Goal: Task Accomplishment & Management: Manage account settings

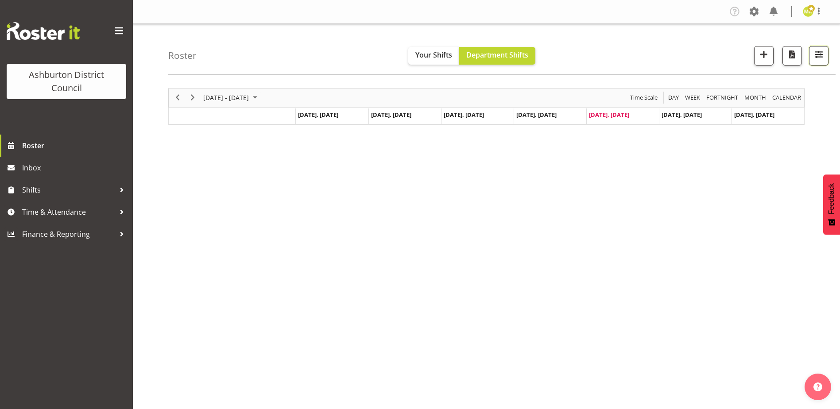
click at [826, 58] on button "button" at bounding box center [818, 55] width 19 height 19
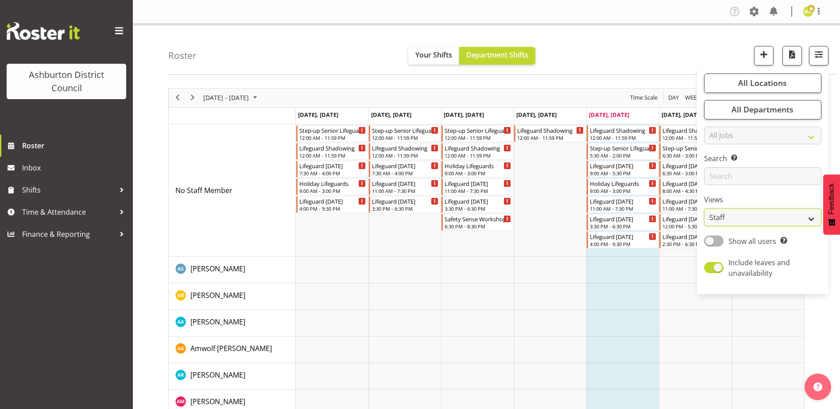
click at [760, 214] on select "Staff Role Shift - Horizontal Shift - Vertical Staff - Location" at bounding box center [762, 217] width 117 height 18
select select "shift"
click at [704, 208] on select "Staff Role Shift - Horizontal Shift - Vertical Staff - Location" at bounding box center [762, 217] width 117 height 18
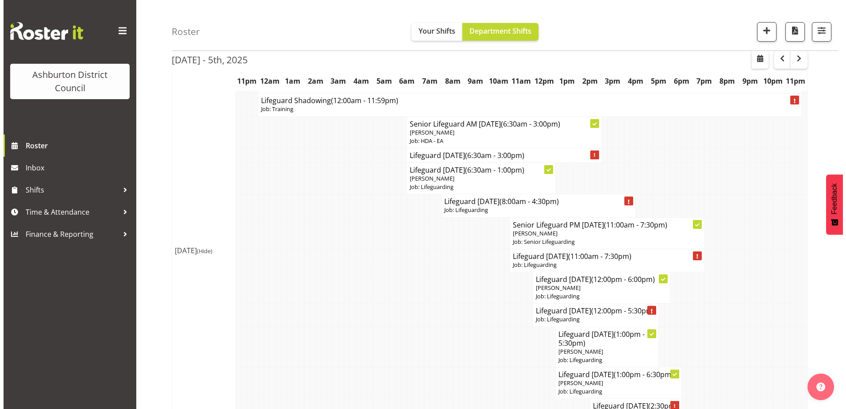
scroll to position [503, 0]
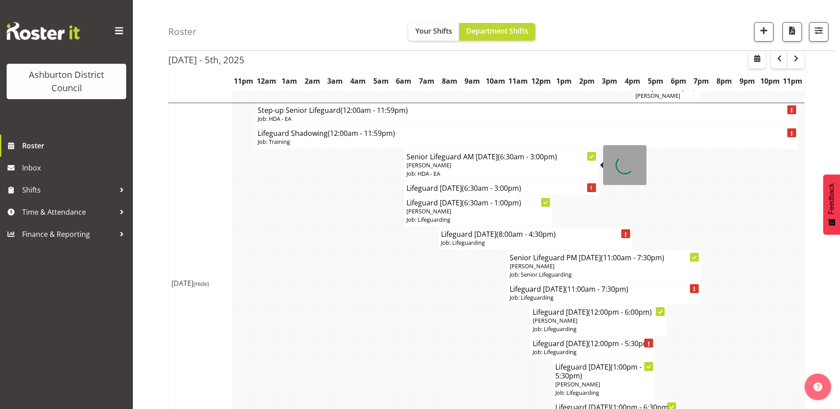
click at [545, 169] on p "[PERSON_NAME]" at bounding box center [500, 165] width 189 height 8
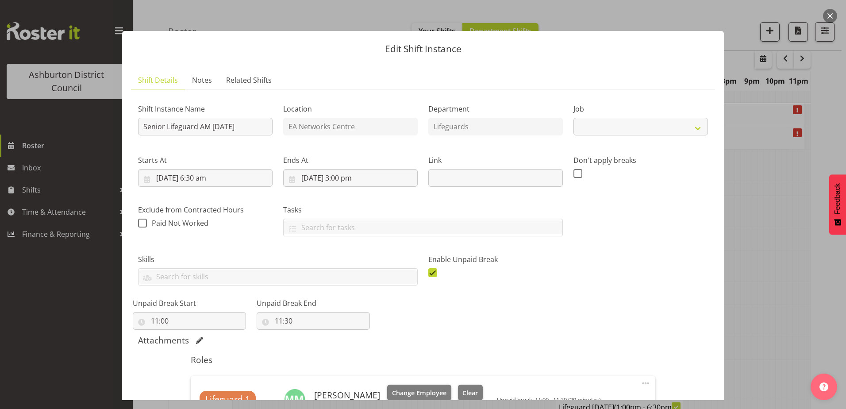
select select "34"
click at [202, 180] on input "[DATE] 6:30 am" at bounding box center [205, 178] width 135 height 18
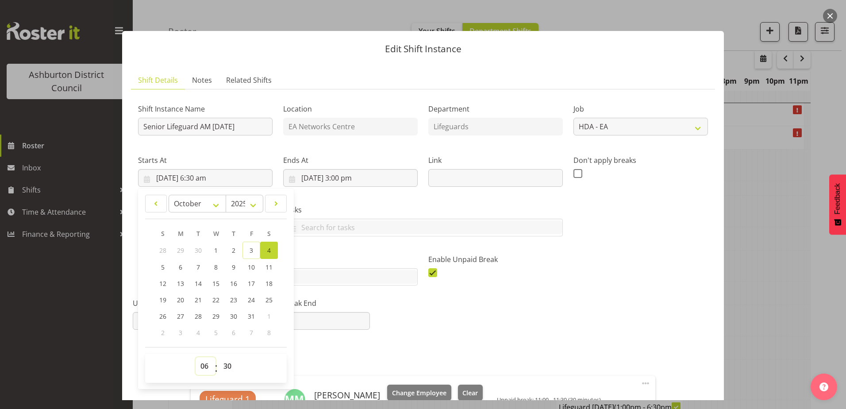
click at [206, 364] on select "00 01 02 03 04 05 06 07 08 09 10 11 12 13 14 15 16 17 18 19 20 21 22 23" at bounding box center [206, 366] width 20 height 18
select select "7"
click at [196, 357] on select "00 01 02 03 04 05 06 07 08 09 10 11 12 13 14 15 16 17 18 19 20 21 22 23" at bounding box center [206, 366] width 20 height 18
type input "[DATE] 7:30 am"
click at [512, 311] on div "Shift Instance Name Senior Lifeguard AM [DATE] Location EA Networks Centre Depa…" at bounding box center [423, 210] width 581 height 239
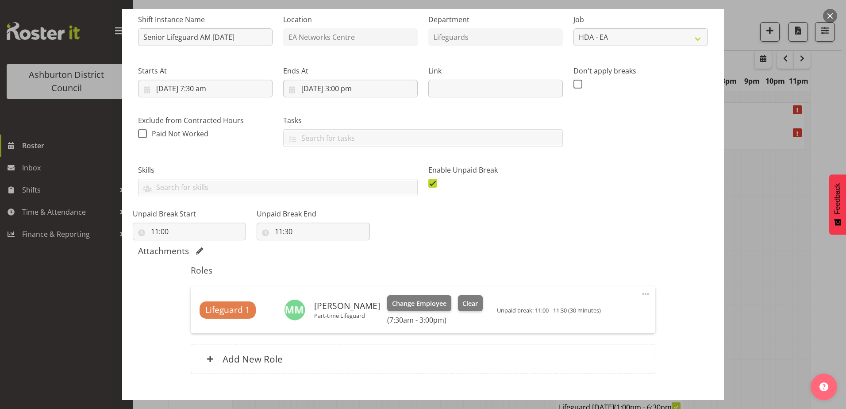
scroll to position [142, 0]
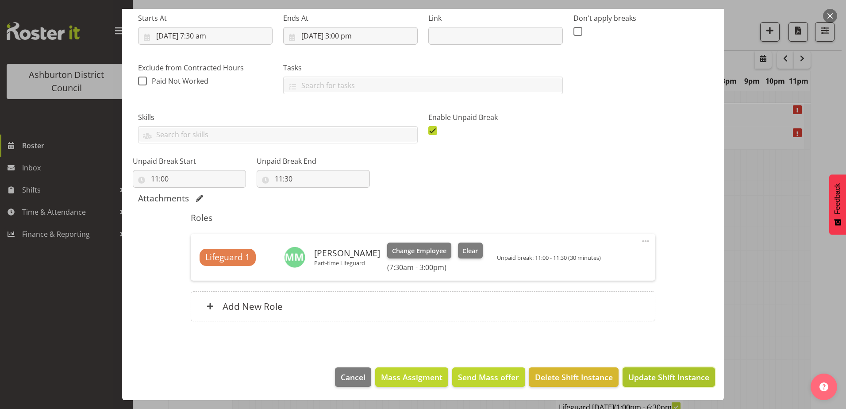
click at [666, 376] on span "Update Shift Instance" at bounding box center [668, 377] width 81 height 12
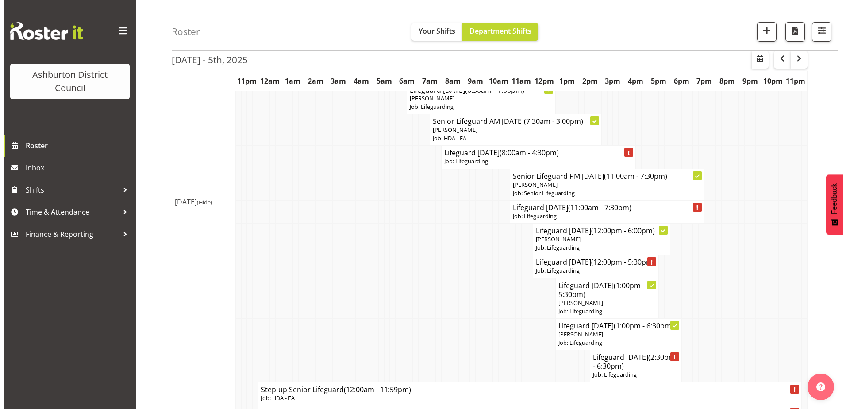
scroll to position [526, 0]
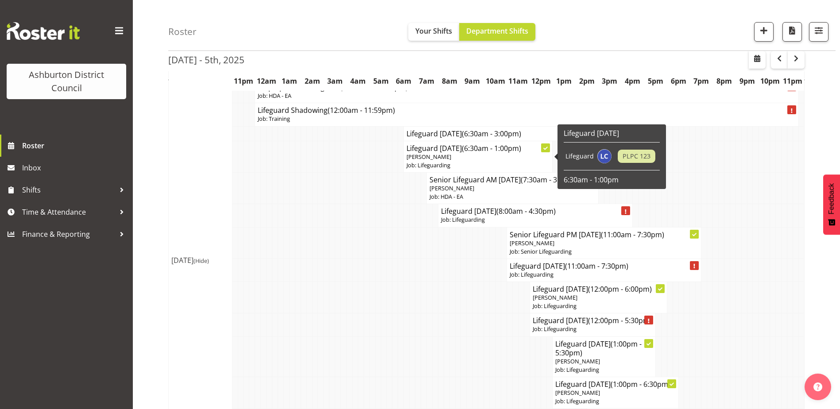
click at [485, 151] on span "(6:30am - 1:00pm)" at bounding box center [491, 148] width 59 height 10
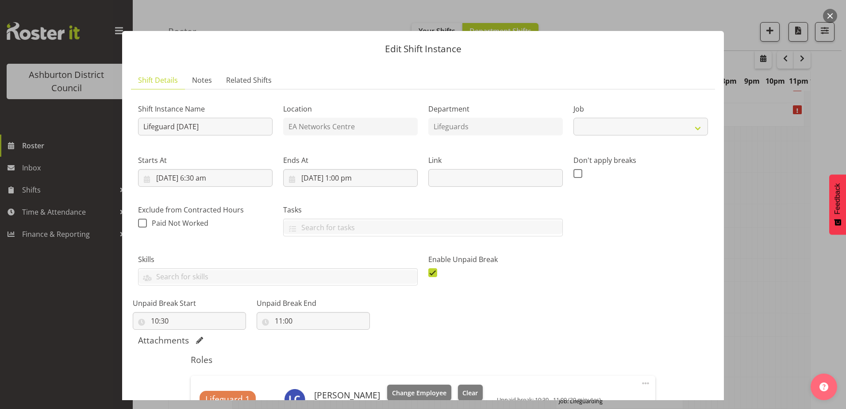
select select "38"
click at [202, 177] on input "[DATE] 6:30 am" at bounding box center [205, 178] width 135 height 18
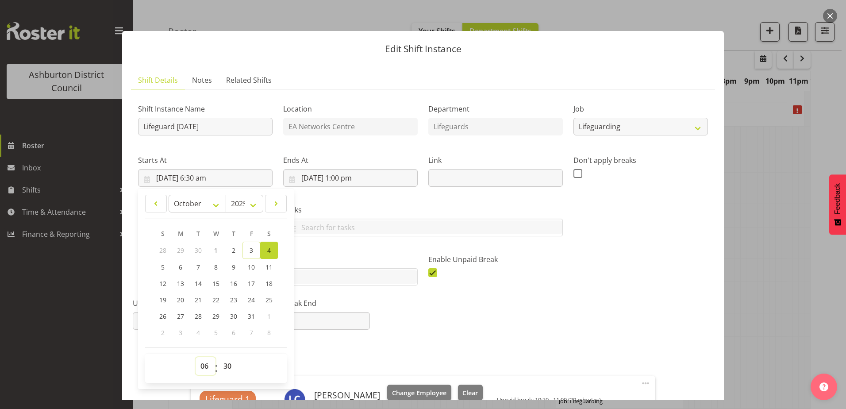
click at [209, 366] on select "00 01 02 03 04 05 06 07 08 09 10 11 12 13 14 15 16 17 18 19 20 21 22 23" at bounding box center [206, 366] width 20 height 18
select select "7"
click at [196, 357] on select "00 01 02 03 04 05 06 07 08 09 10 11 12 13 14 15 16 17 18 19 20 21 22 23" at bounding box center [206, 366] width 20 height 18
type input "[DATE] 7:30 am"
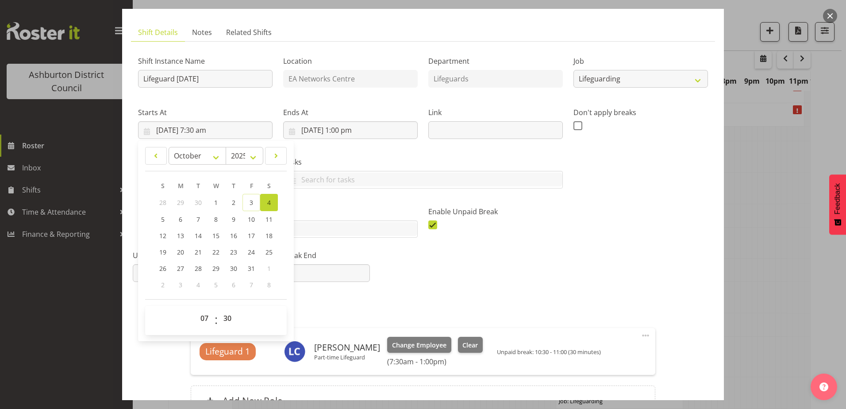
scroll to position [142, 0]
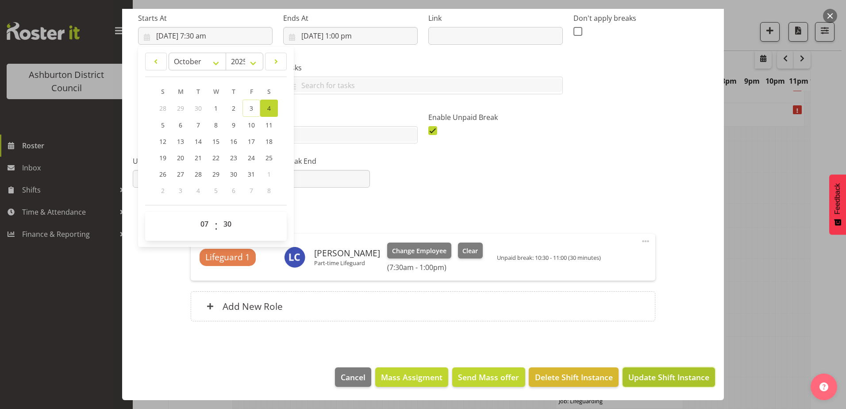
click at [664, 376] on span "Update Shift Instance" at bounding box center [668, 377] width 81 height 12
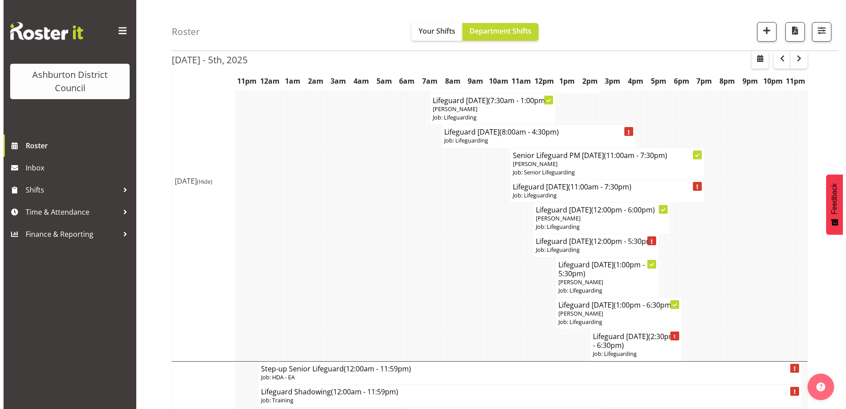
scroll to position [613, 0]
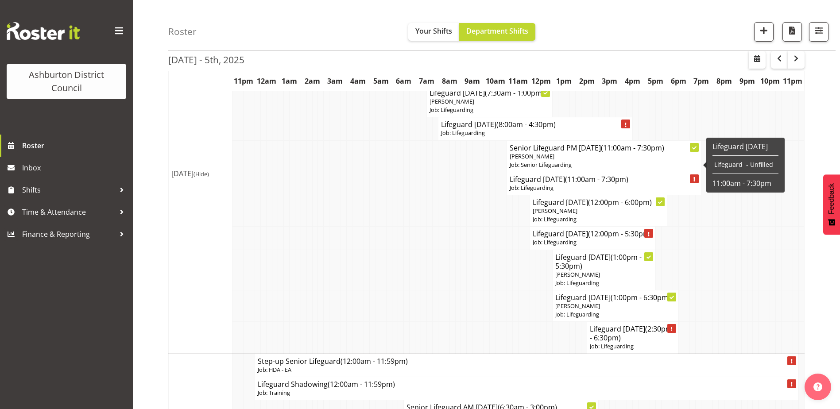
click at [597, 152] on h4 "Senior Lifeguard PM [DATE] (11:00am - 7:30pm)" at bounding box center [603, 147] width 189 height 9
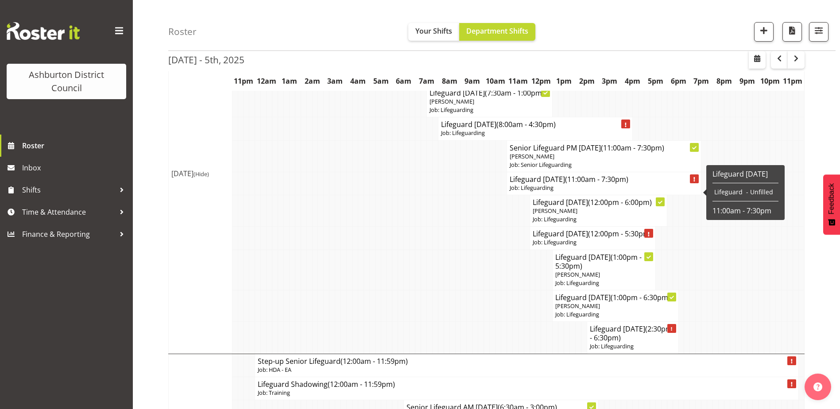
select select
select select "9"
select select "2025"
select select "11"
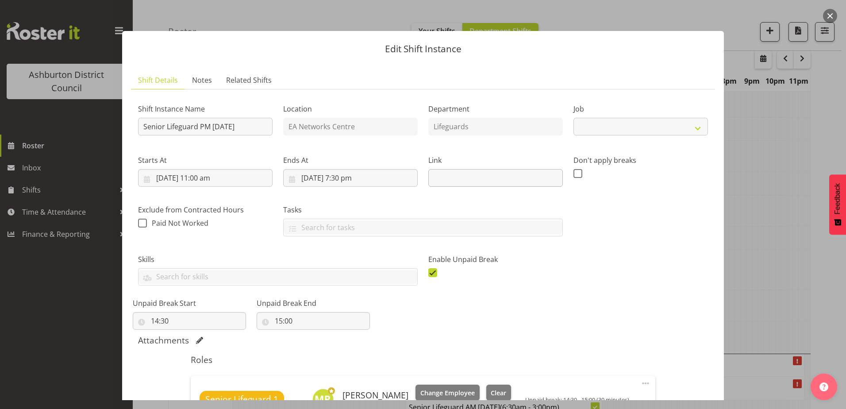
select select "2648"
click at [207, 177] on input "[DATE] 11:00 am" at bounding box center [205, 178] width 135 height 18
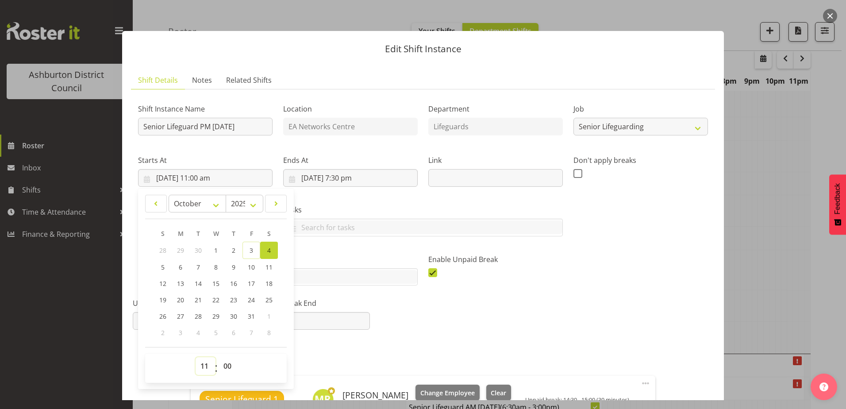
click at [201, 364] on select "00 01 02 03 04 05 06 07 08 09 10 11 12 13 14 15 16 17 18 19 20 21 22 23" at bounding box center [206, 366] width 20 height 18
select select "10"
click at [196, 357] on select "00 01 02 03 04 05 06 07 08 09 10 11 12 13 14 15 16 17 18 19 20 21 22 23" at bounding box center [206, 366] width 20 height 18
type input "[DATE] 10:00 am"
click at [350, 178] on input "[DATE] 7:30 pm" at bounding box center [350, 178] width 135 height 18
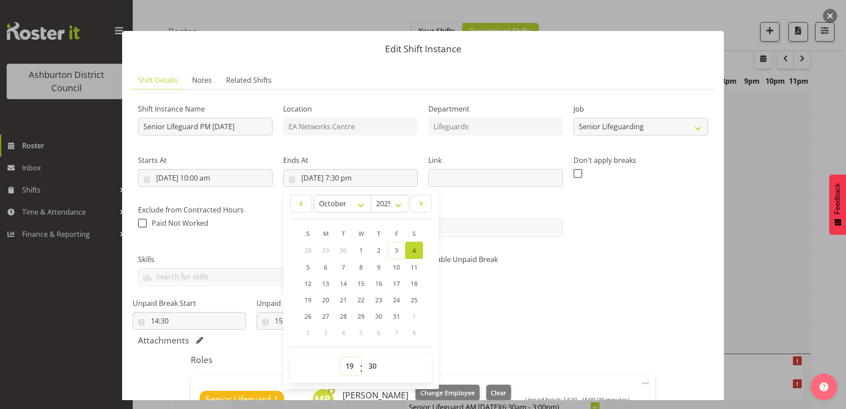
click at [350, 365] on select "00 01 02 03 04 05 06 07 08 09 10 11 12 13 14 15 16 17 18 19 20 21 22 23" at bounding box center [351, 366] width 20 height 18
select select "18"
click at [341, 357] on select "00 01 02 03 04 05 06 07 08 09 10 11 12 13 14 15 16 17 18 19 20 21 22 23" at bounding box center [351, 366] width 20 height 18
type input "[DATE] 6:30 pm"
click at [528, 303] on div "Shift Instance Name Senior Lifeguard PM [DATE] Location EA Networks Centre Depa…" at bounding box center [423, 210] width 581 height 239
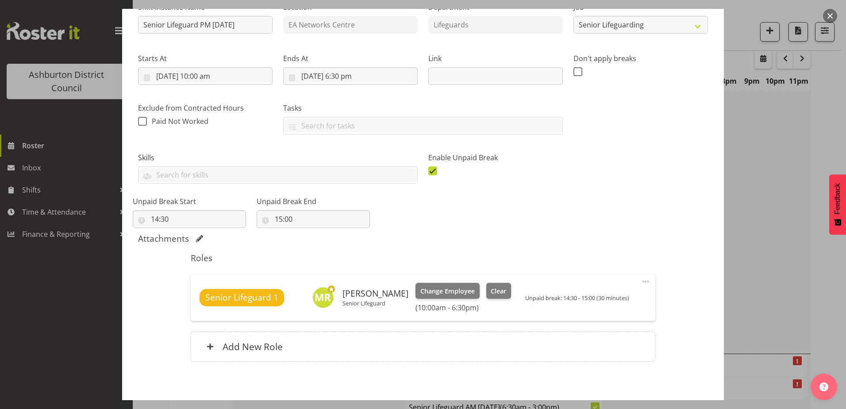
scroll to position [142, 0]
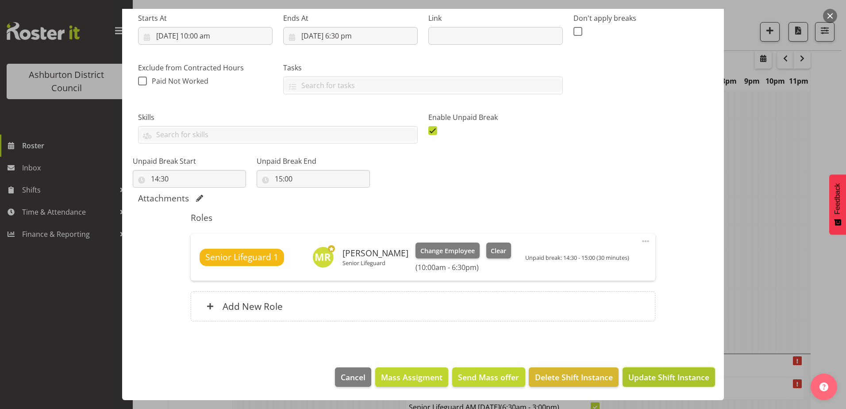
click at [651, 377] on span "Update Shift Instance" at bounding box center [668, 377] width 81 height 12
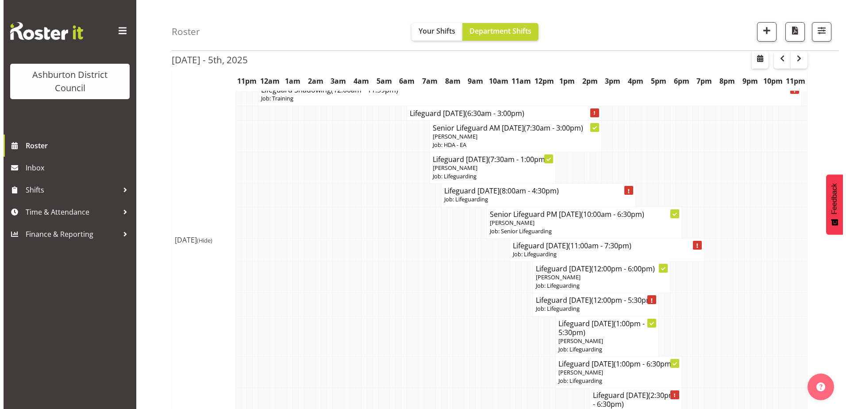
scroll to position [521, 0]
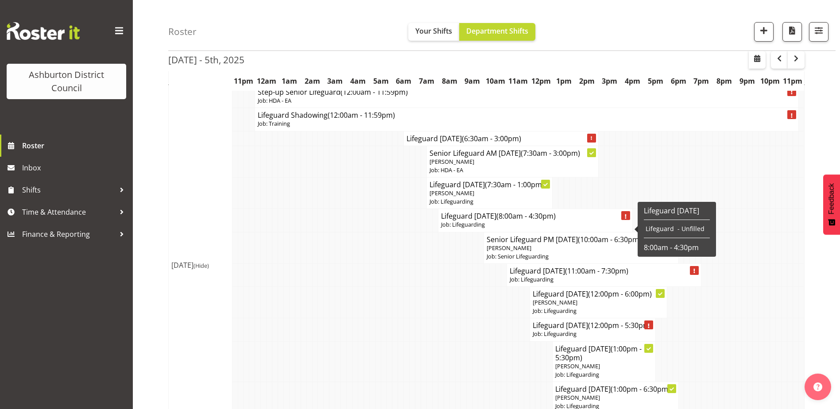
click at [497, 220] on h4 "Lifeguard [DATE] (8:00am - 4:30pm)" at bounding box center [535, 216] width 189 height 9
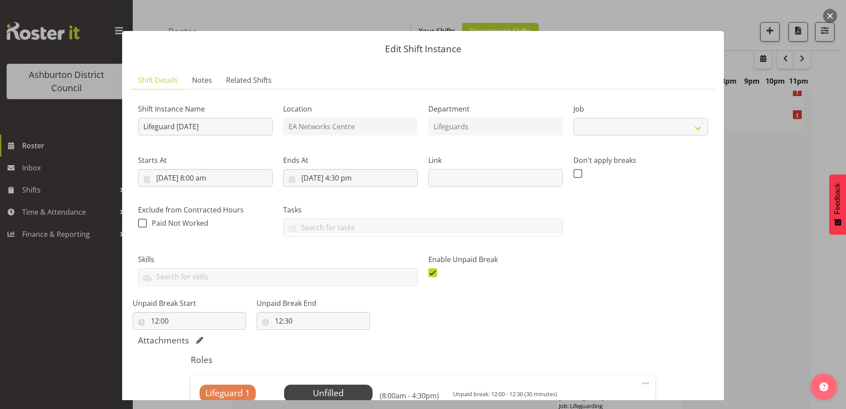
select select "38"
click at [208, 182] on input "[DATE] 8:00 am" at bounding box center [205, 178] width 135 height 18
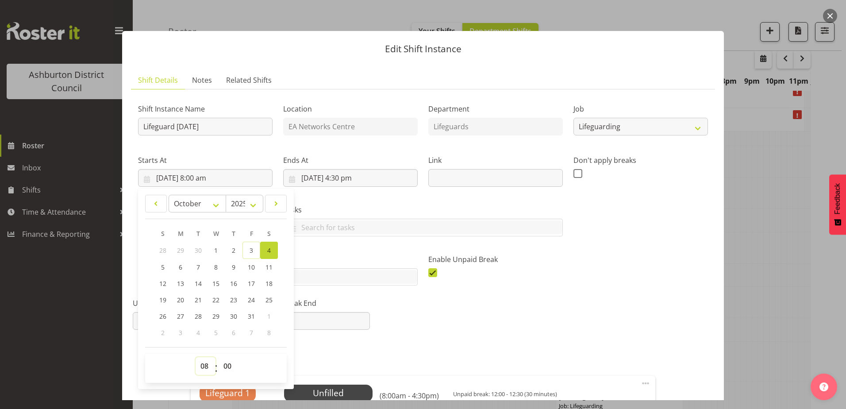
click at [203, 367] on select "00 01 02 03 04 05 06 07 08 09 10 11 12 13 14 15 16 17 18 19 20 21 22 23" at bounding box center [206, 366] width 20 height 18
select select "9"
click at [196, 357] on select "00 01 02 03 04 05 06 07 08 09 10 11 12 13 14 15 16 17 18 19 20 21 22 23" at bounding box center [206, 366] width 20 height 18
type input "[DATE] 9:00 am"
click at [342, 179] on input "[DATE] 4:30 pm" at bounding box center [350, 178] width 135 height 18
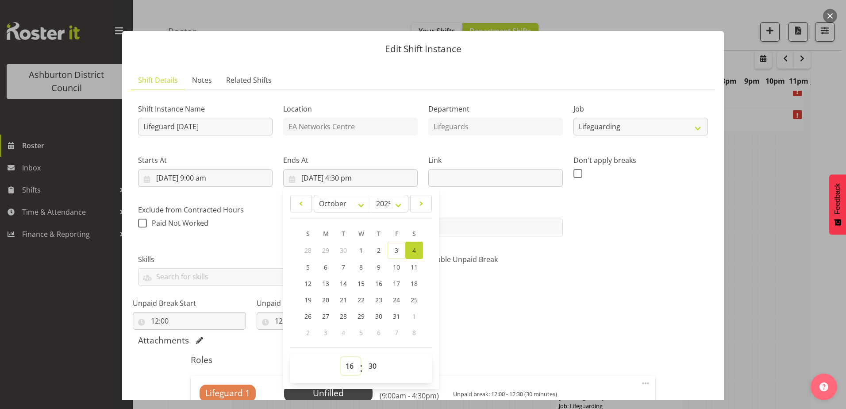
click at [347, 371] on select "00 01 02 03 04 05 06 07 08 09 10 11 12 13 14 15 16 17 18 19 20 21 22 23" at bounding box center [351, 366] width 20 height 18
select select "17"
click at [341, 357] on select "00 01 02 03 04 05 06 07 08 09 10 11 12 13 14 15 16 17 18 19 20 21 22 23" at bounding box center [351, 366] width 20 height 18
type input "[DATE] 5:30 pm"
click at [580, 308] on div "Shift Instance Name Lifeguard [DATE] Location EA Networks Centre Department Lif…" at bounding box center [423, 210] width 581 height 239
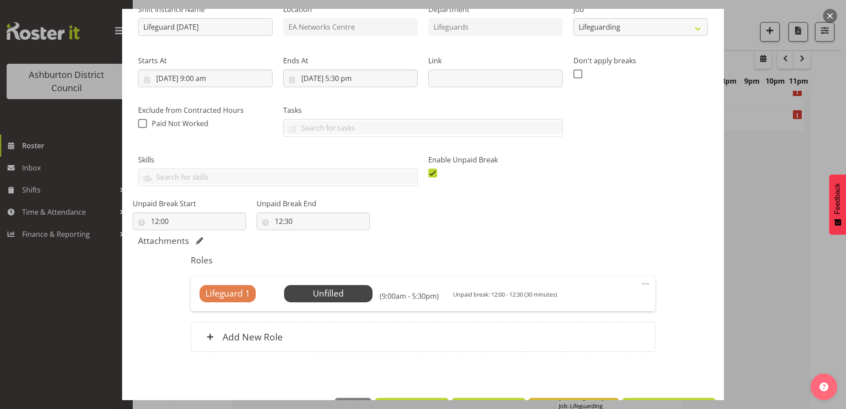
scroll to position [130, 0]
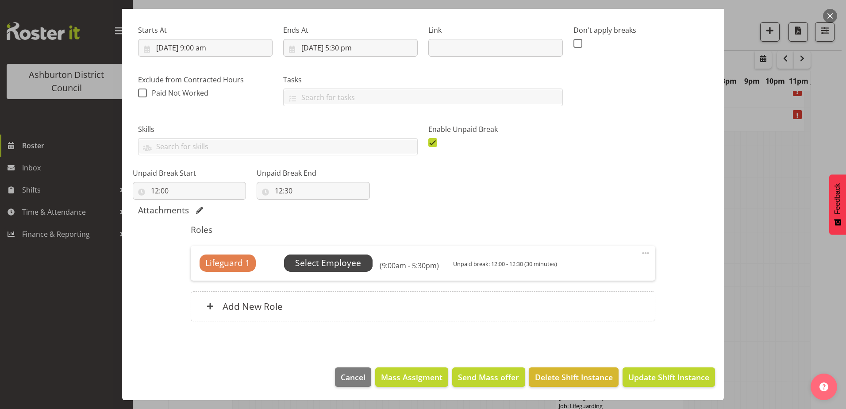
click at [334, 264] on span "Select Employee" at bounding box center [328, 263] width 66 height 13
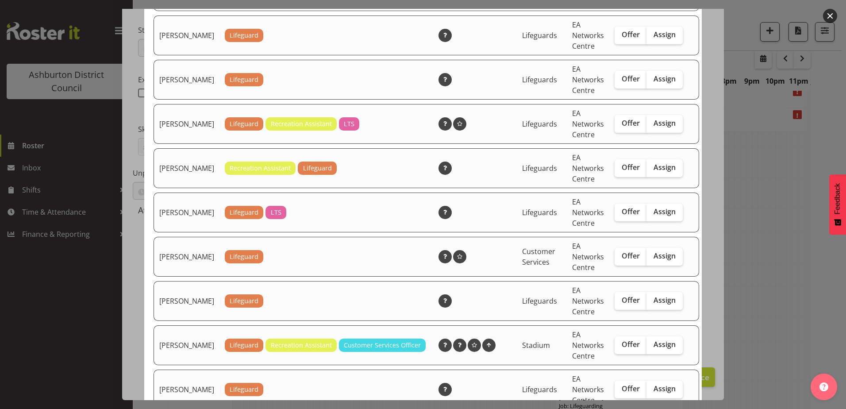
scroll to position [440, 0]
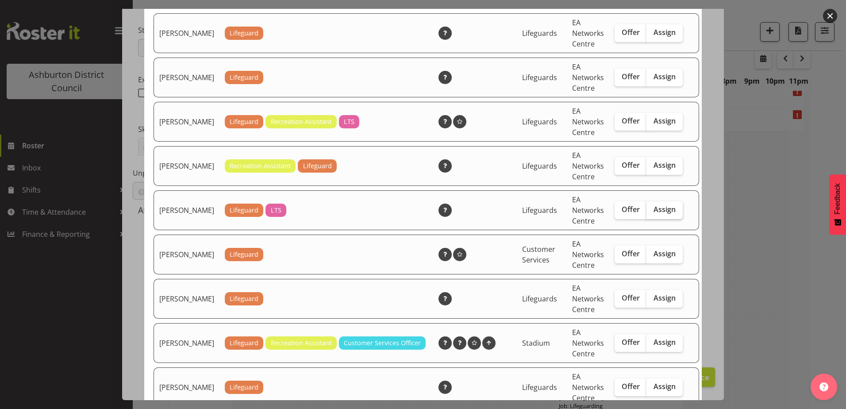
click at [654, 214] on span "Assign" at bounding box center [665, 209] width 22 height 9
click at [648, 212] on input "Assign" at bounding box center [650, 210] width 6 height 6
checkbox input "true"
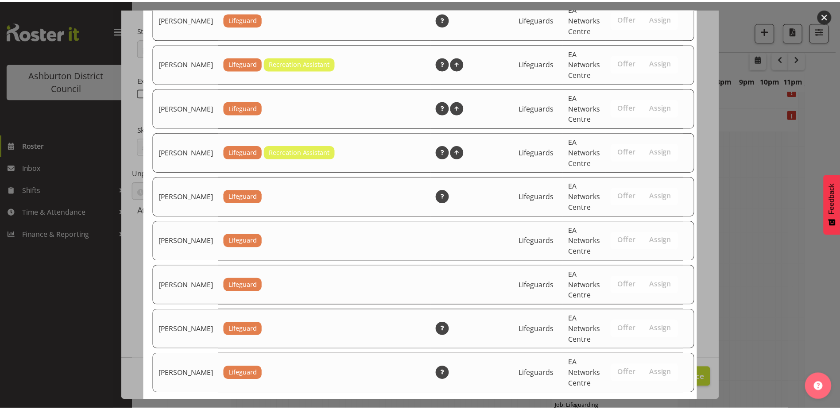
scroll to position [1442, 0]
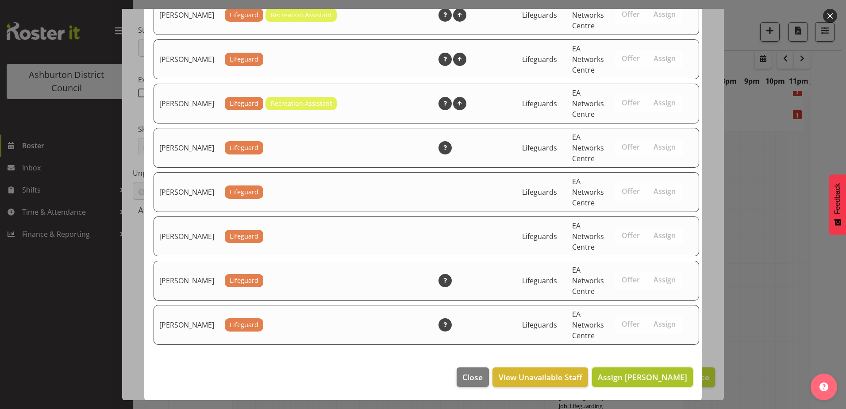
click at [650, 380] on span "Assign [PERSON_NAME]" at bounding box center [642, 377] width 89 height 11
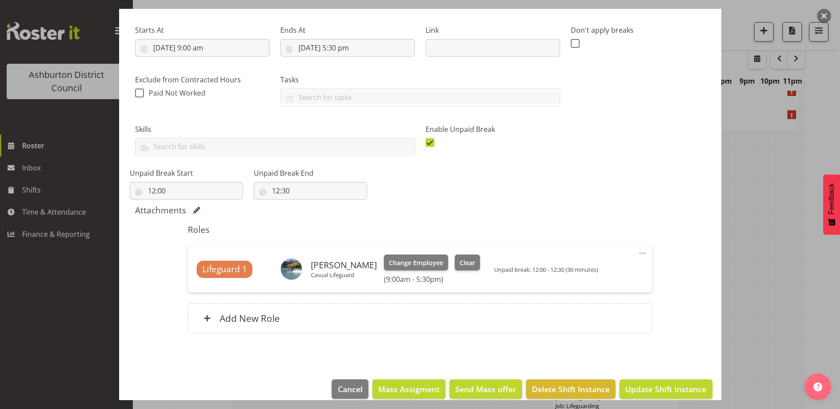
scroll to position [142, 0]
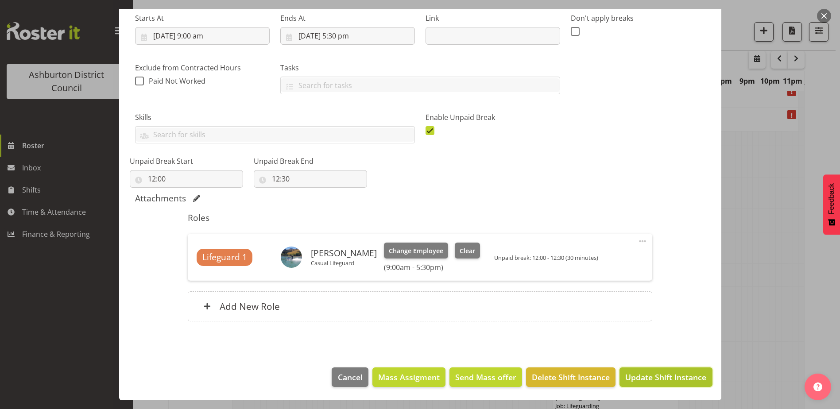
click at [674, 376] on span "Update Shift Instance" at bounding box center [665, 377] width 81 height 12
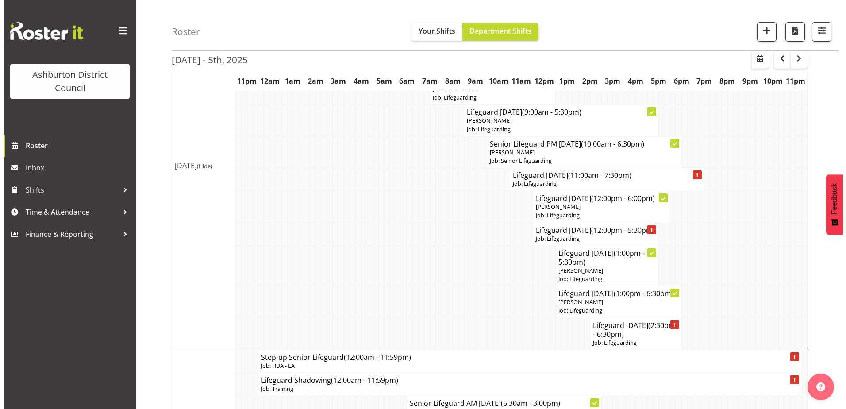
scroll to position [628, 0]
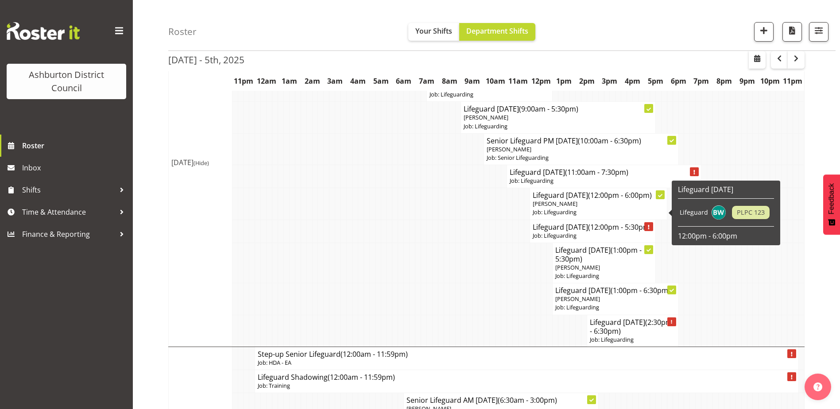
click at [589, 208] on p "[PERSON_NAME]" at bounding box center [597, 204] width 131 height 8
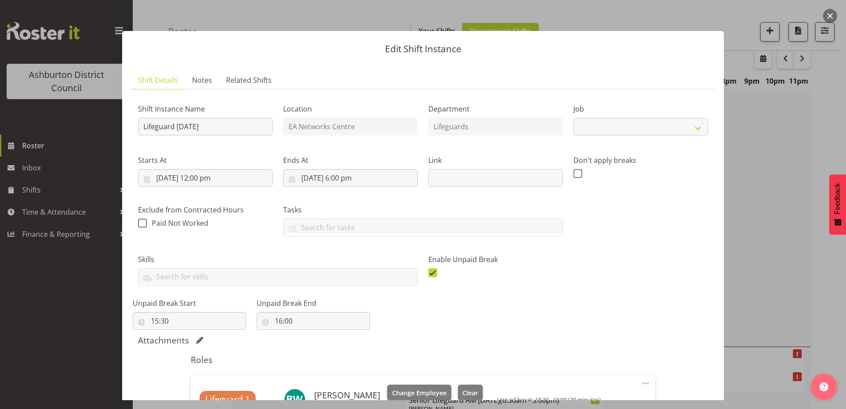
select select "38"
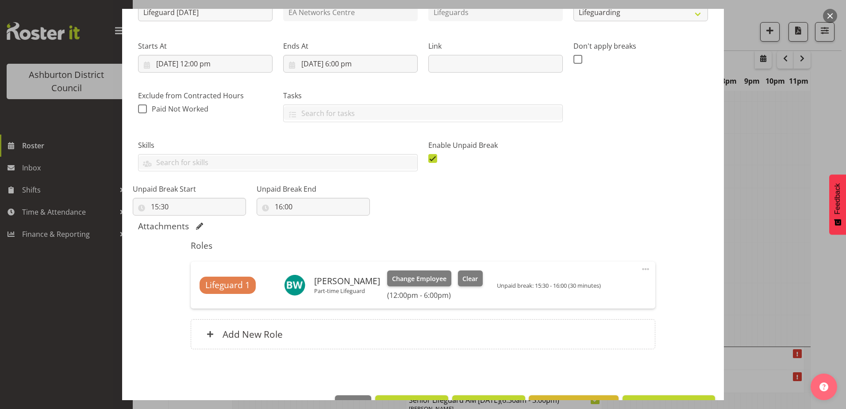
scroll to position [142, 0]
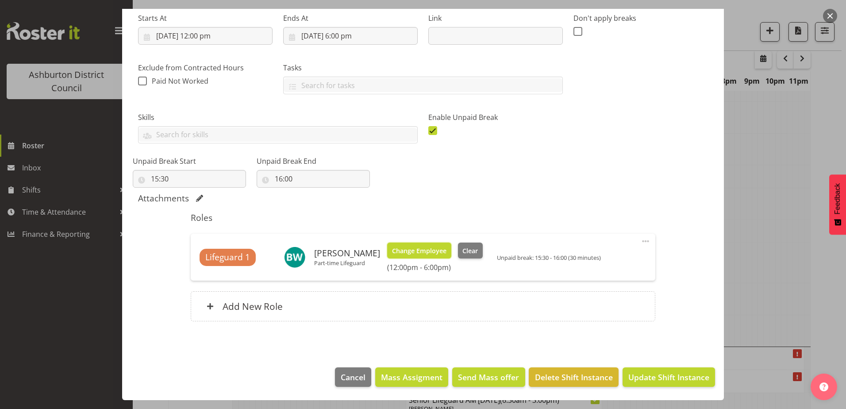
click at [416, 251] on span "Change Employee" at bounding box center [419, 251] width 54 height 10
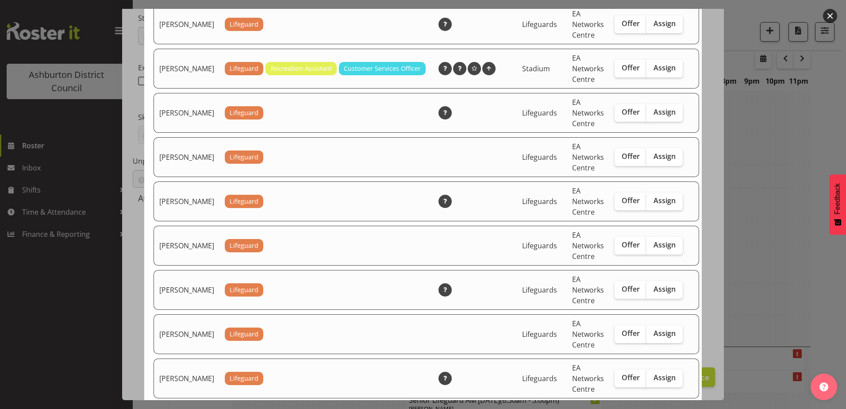
scroll to position [672, 0]
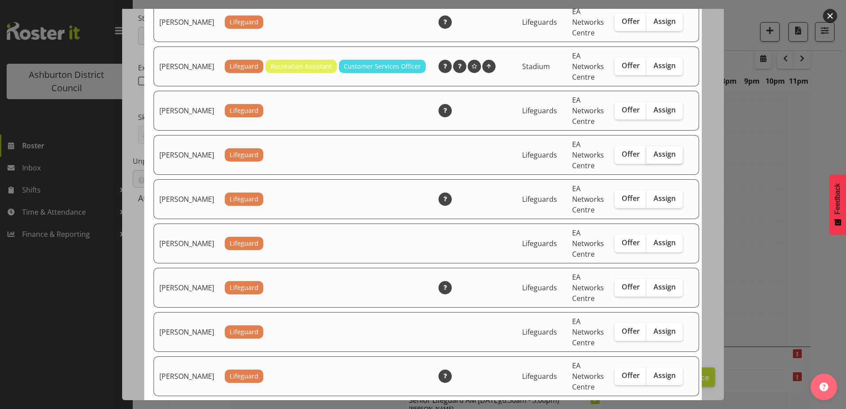
click at [660, 158] on span "Assign" at bounding box center [665, 154] width 22 height 9
click at [652, 157] on input "Assign" at bounding box center [650, 154] width 6 height 6
checkbox input "true"
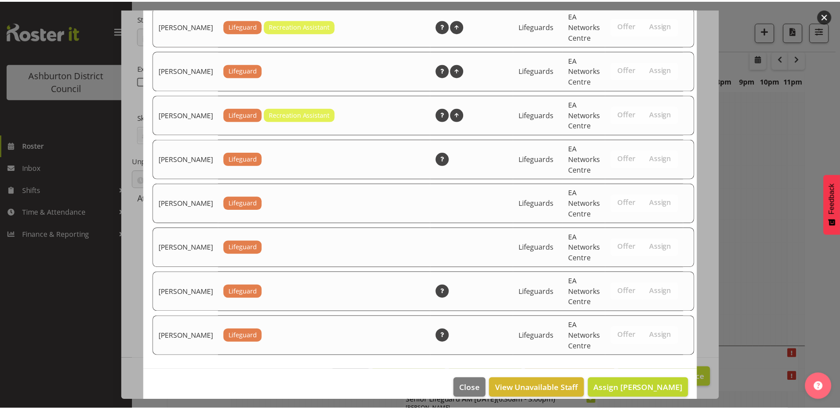
scroll to position [1398, 0]
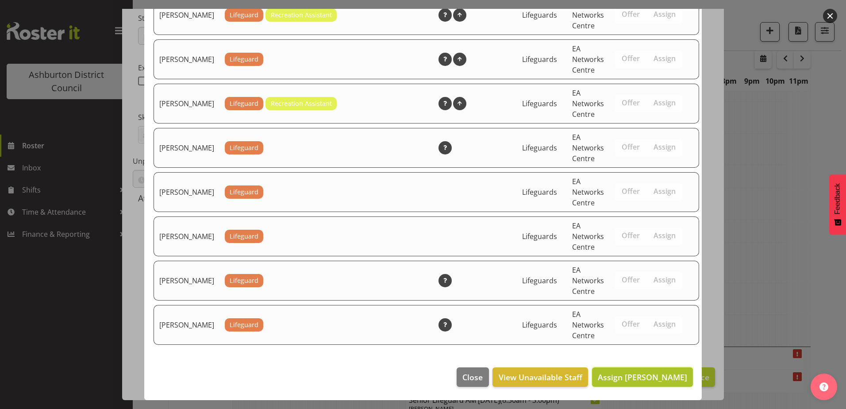
click at [660, 379] on span "Assign [PERSON_NAME]" at bounding box center [642, 377] width 89 height 11
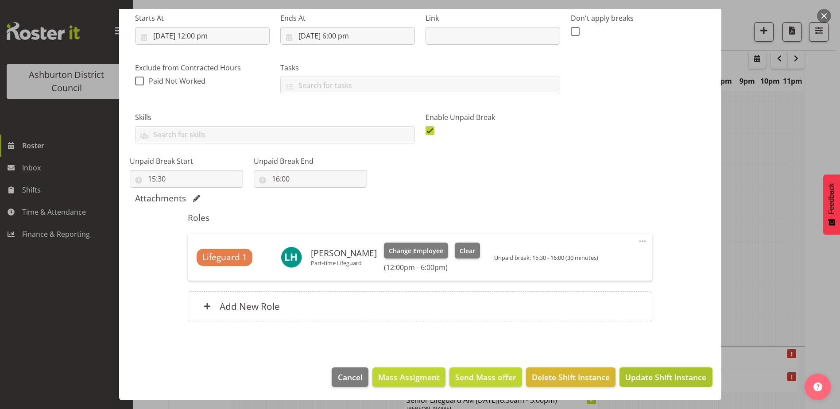
click at [659, 376] on span "Update Shift Instance" at bounding box center [665, 377] width 81 height 12
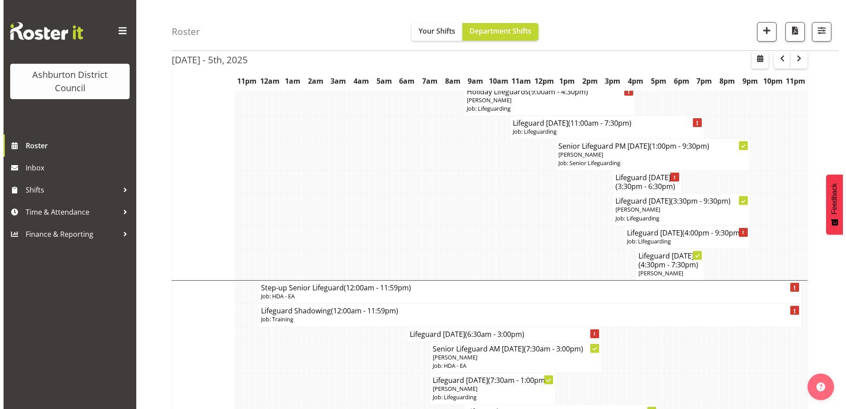
scroll to position [331, 0]
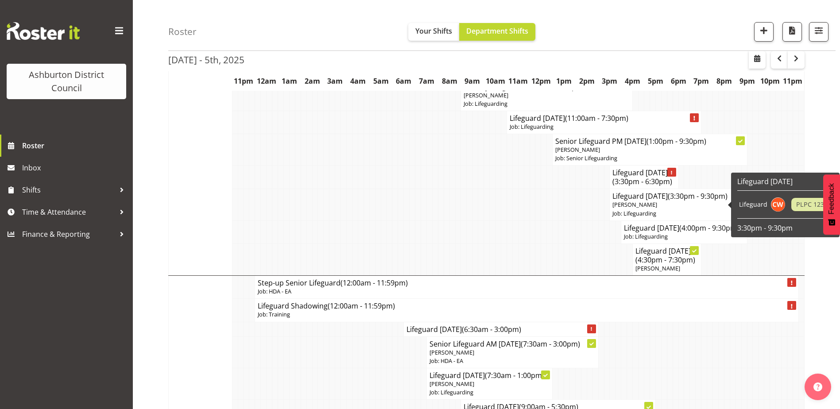
click at [695, 200] on span "(3:30pm - 9:30pm)" at bounding box center [697, 196] width 60 height 10
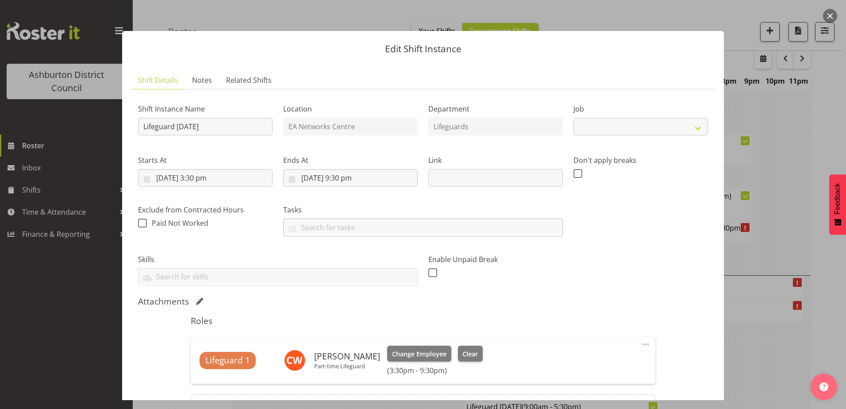
select select "38"
click at [826, 19] on button "button" at bounding box center [830, 16] width 14 height 14
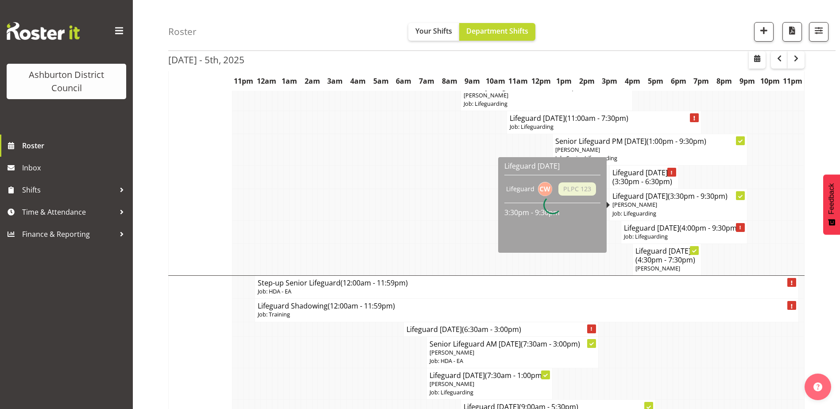
click at [684, 202] on p "[PERSON_NAME]" at bounding box center [677, 204] width 131 height 8
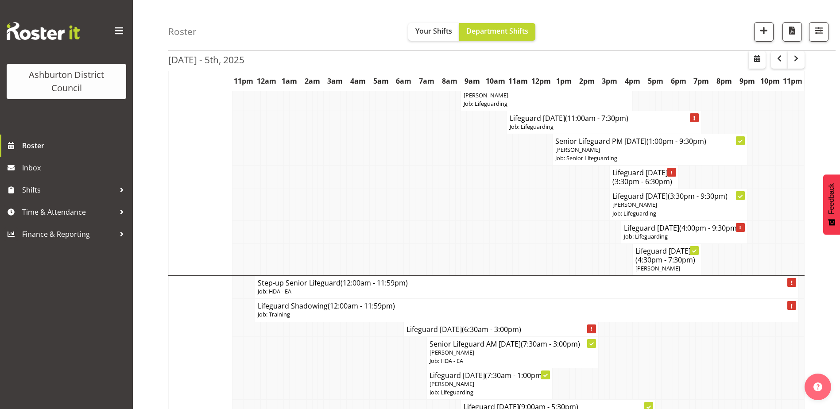
select select
select select "9"
select select "2025"
select select "21"
select select "30"
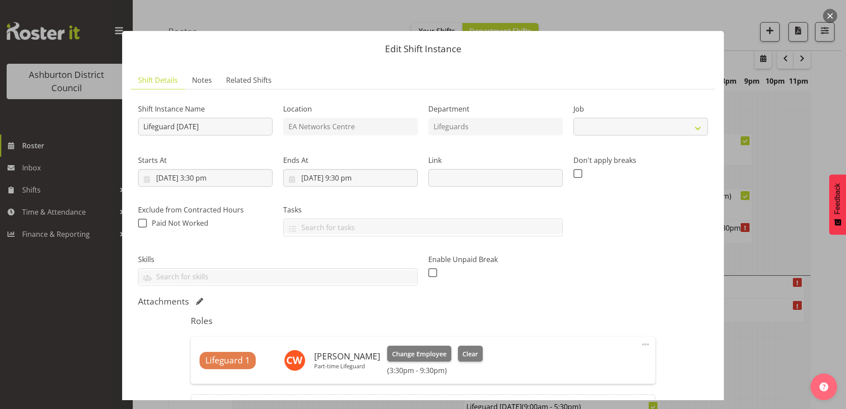
select select "38"
click at [354, 178] on input "[DATE] 9:30 pm" at bounding box center [350, 178] width 135 height 18
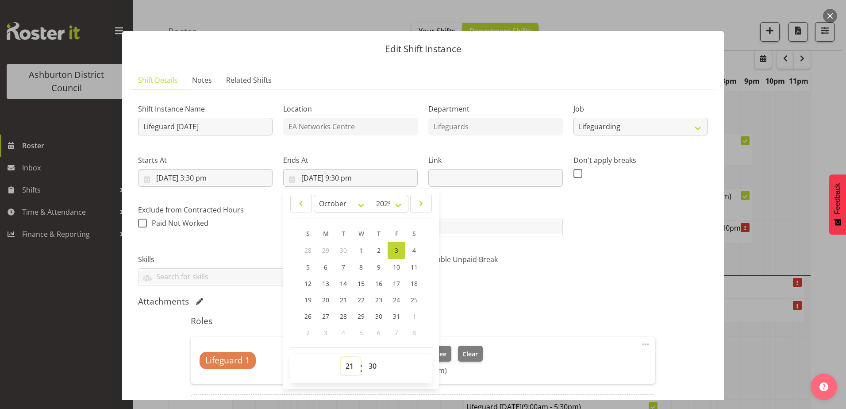
click at [348, 364] on select "00 01 02 03 04 05 06 07 08 09 10 11 12 13 14 15 16 17 18 19 20 21 22 23" at bounding box center [351, 366] width 20 height 18
select select "19"
click at [341, 357] on select "00 01 02 03 04 05 06 07 08 09 10 11 12 13 14 15 16 17 18 19 20 21 22 23" at bounding box center [351, 366] width 20 height 18
type input "[DATE] 7:30 pm"
click at [603, 285] on div "Shift Instance Name Lifeguard [DATE] Location EA Networks Centre Department Lif…" at bounding box center [423, 191] width 581 height 200
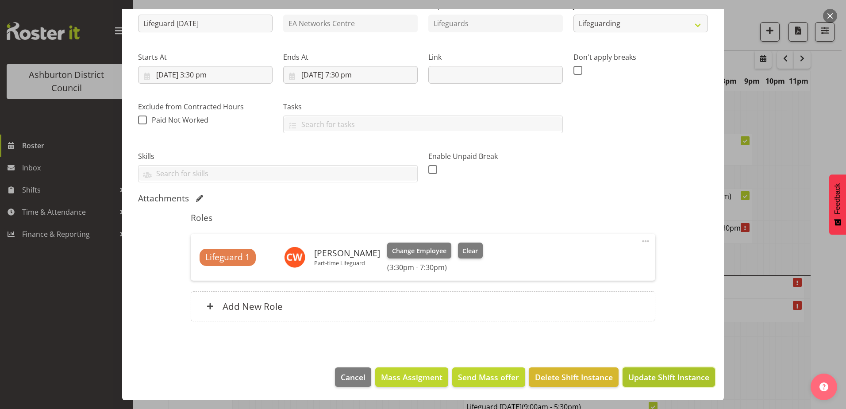
click at [646, 374] on span "Update Shift Instance" at bounding box center [668, 377] width 81 height 12
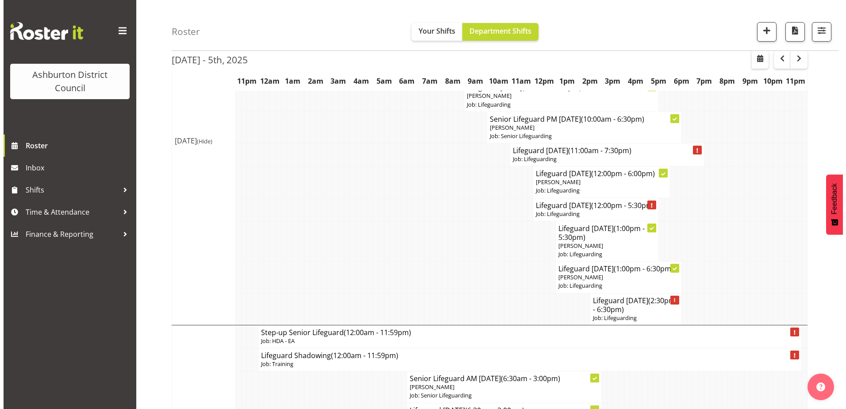
scroll to position [662, 0]
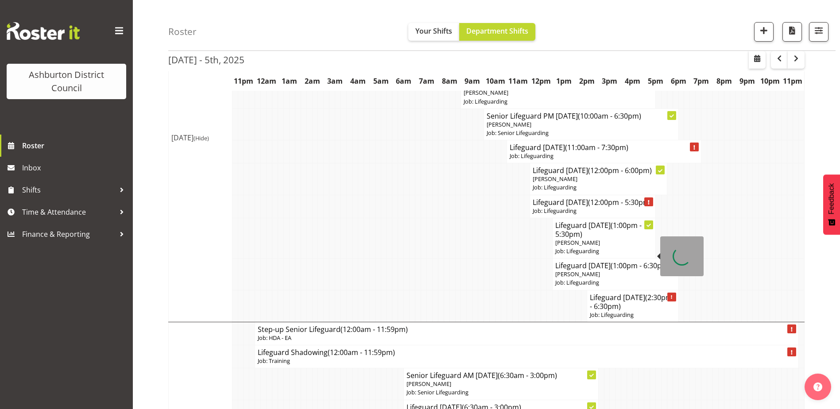
click at [617, 255] on p "Job: Lifeguarding" at bounding box center [603, 251] width 97 height 8
select select
select select "9"
select select "2025"
select select "17"
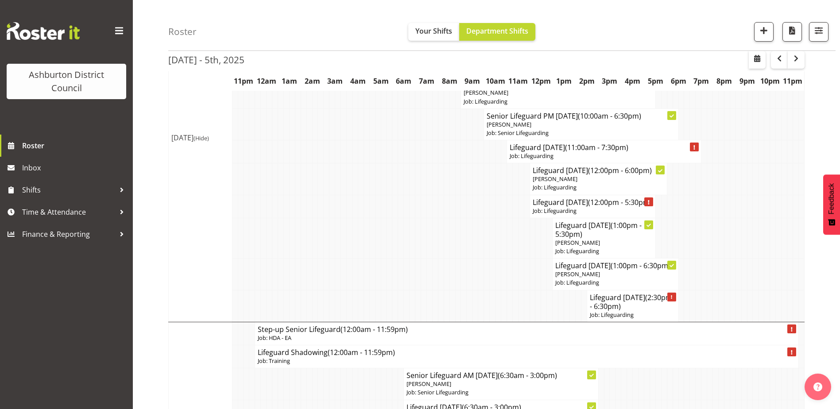
select select "30"
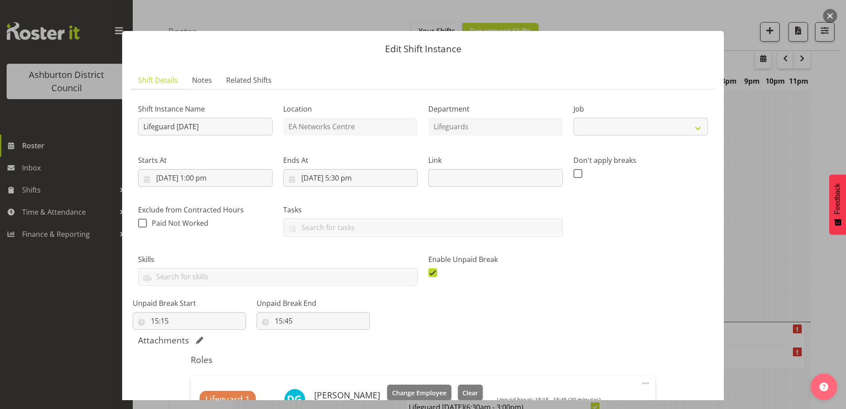
select select "38"
click at [350, 179] on input "[DATE] 5:30 pm" at bounding box center [350, 178] width 135 height 18
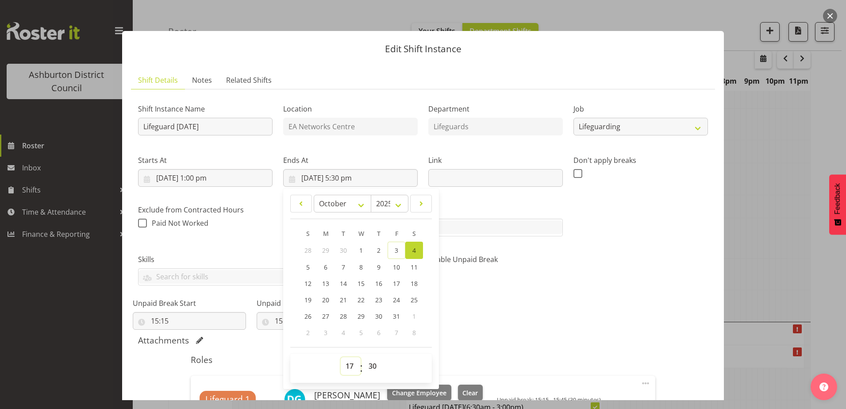
click at [347, 366] on select "00 01 02 03 04 05 06 07 08 09 10 11 12 13 14 15 16 17 18 19 20 21 22 23" at bounding box center [351, 366] width 20 height 18
select select "18"
click at [341, 357] on select "00 01 02 03 04 05 06 07 08 09 10 11 12 13 14 15 16 17 18 19 20 21 22 23" at bounding box center [351, 366] width 20 height 18
type input "[DATE] 6:30 pm"
click at [370, 367] on select "00 01 02 03 04 05 06 07 08 09 10 11 12 13 14 15 16 17 18 19 20 21 22 23 24 25 2…" at bounding box center [374, 366] width 20 height 18
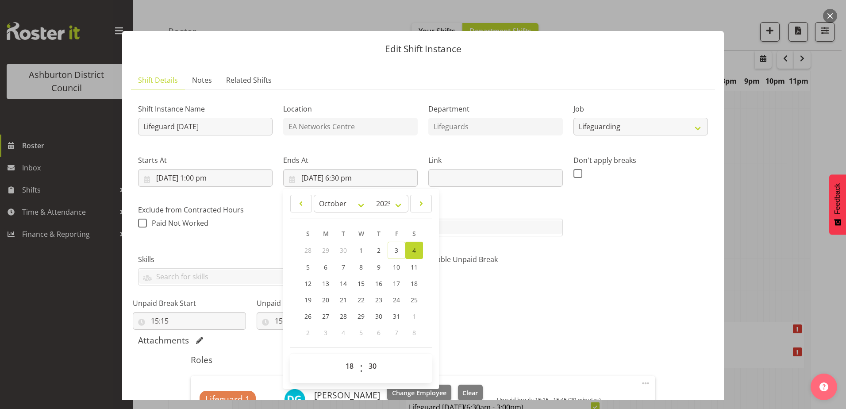
click at [361, 90] on section "Shift Instance Name Lifeguard [DATE] Location EA Networks Centre Department Lif…" at bounding box center [423, 285] width 584 height 392
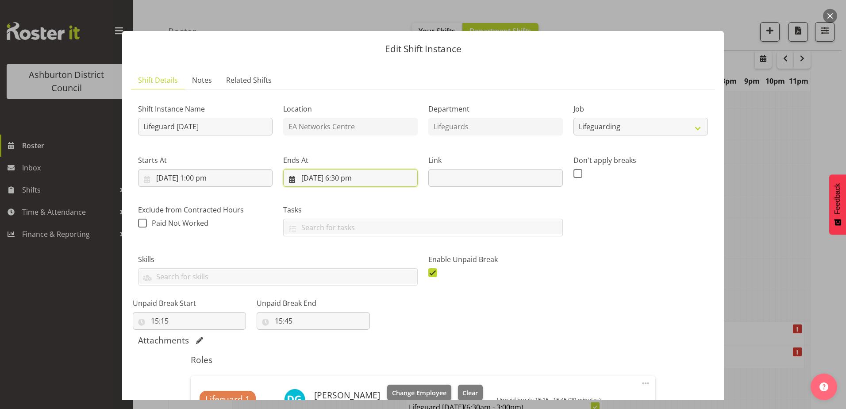
click at [350, 175] on input "[DATE] 6:30 pm" at bounding box center [350, 178] width 135 height 18
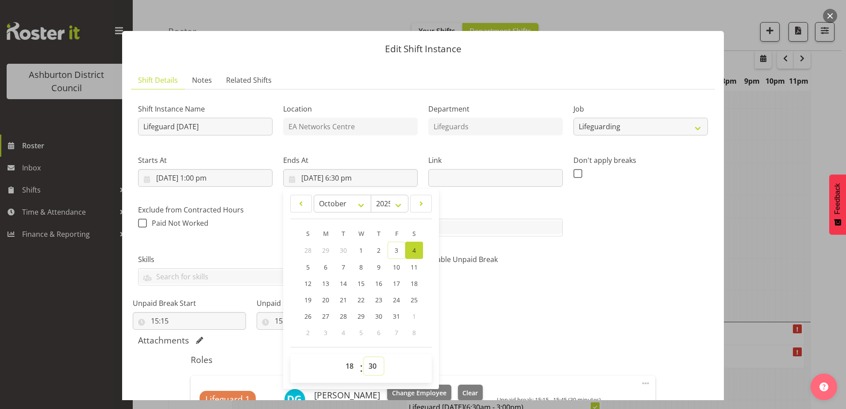
click at [374, 364] on select "00 01 02 03 04 05 06 07 08 09 10 11 12 13 14 15 16 17 18 19 20 21 22 23 24 25 2…" at bounding box center [374, 366] width 20 height 18
select select "0"
click at [364, 357] on select "00 01 02 03 04 05 06 07 08 09 10 11 12 13 14 15 16 17 18 19 20 21 22 23 24 25 2…" at bounding box center [374, 366] width 20 height 18
type input "[DATE] 6:00 pm"
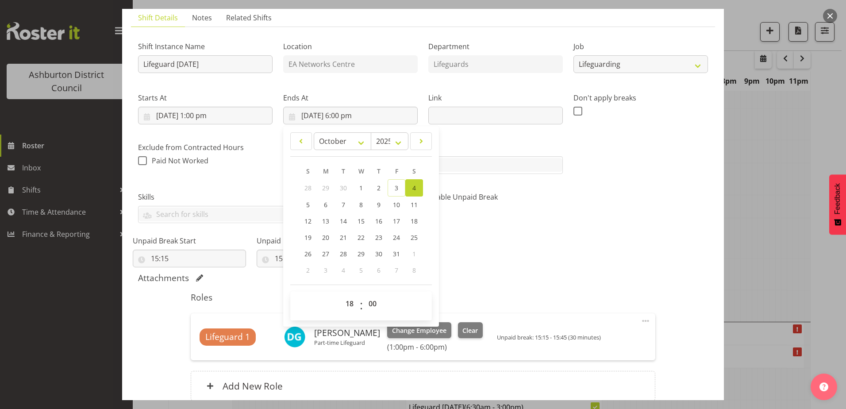
scroll to position [133, 0]
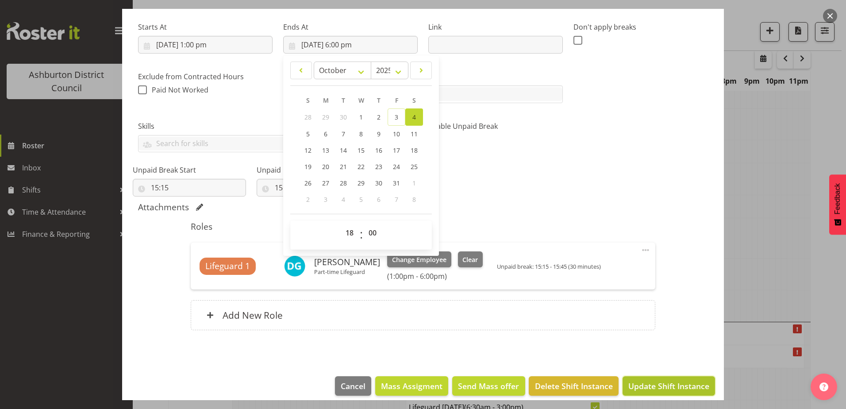
click at [664, 382] on span "Update Shift Instance" at bounding box center [668, 386] width 81 height 12
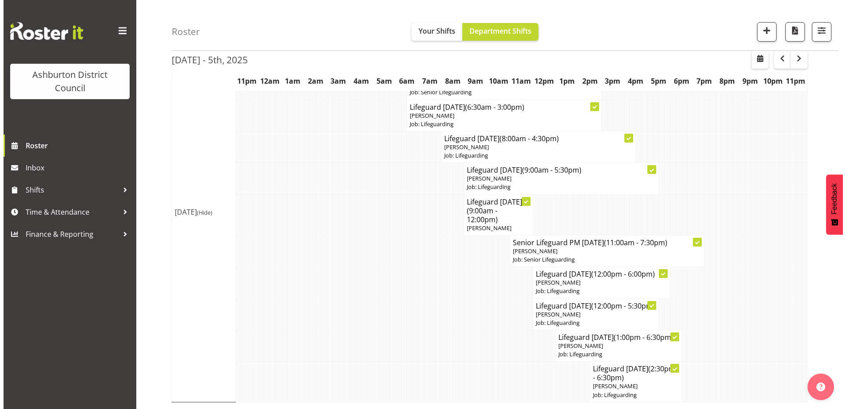
scroll to position [997, 0]
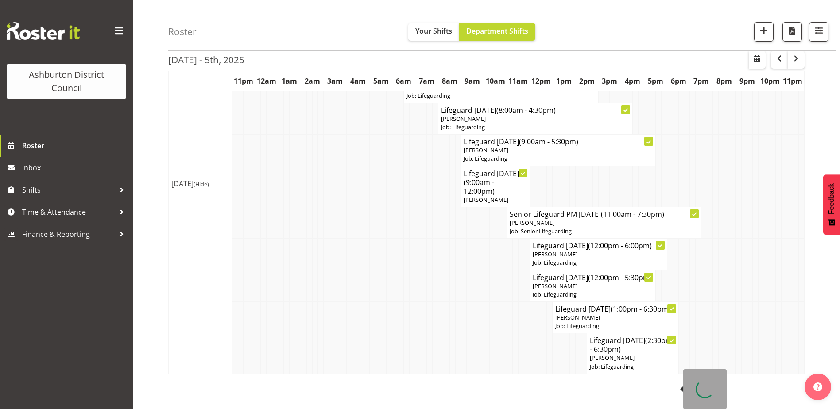
click at [619, 354] on span "(2:30pm - 6:30pm)" at bounding box center [630, 344] width 82 height 19
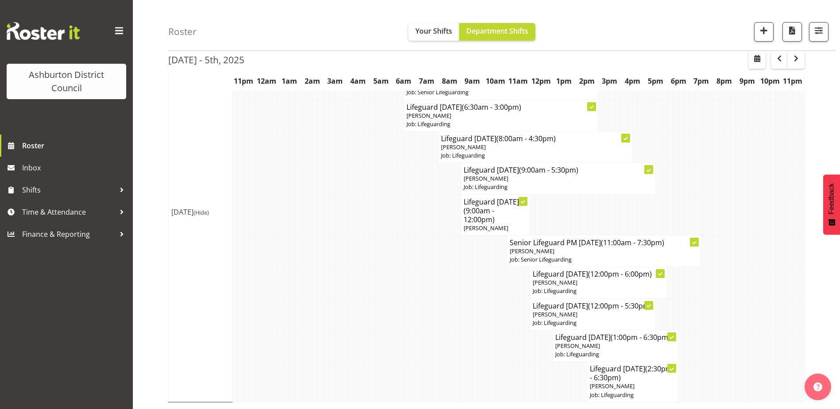
select select
select select "9"
select select "2025"
select select "14"
select select "30"
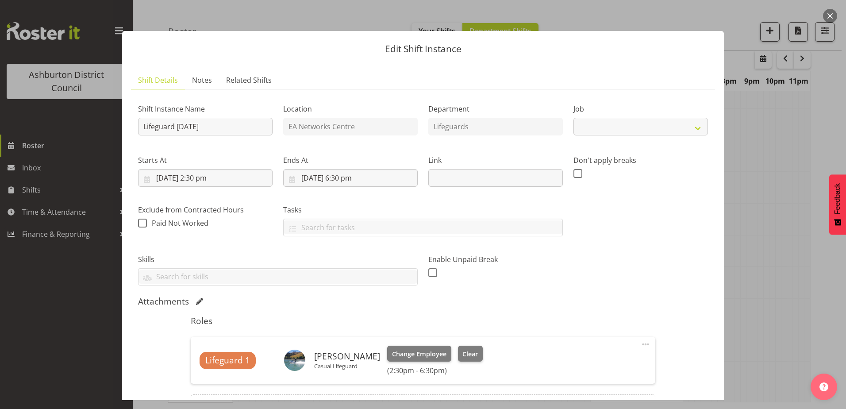
select select "38"
click at [201, 181] on input "[DATE] 2:30 pm" at bounding box center [205, 178] width 135 height 18
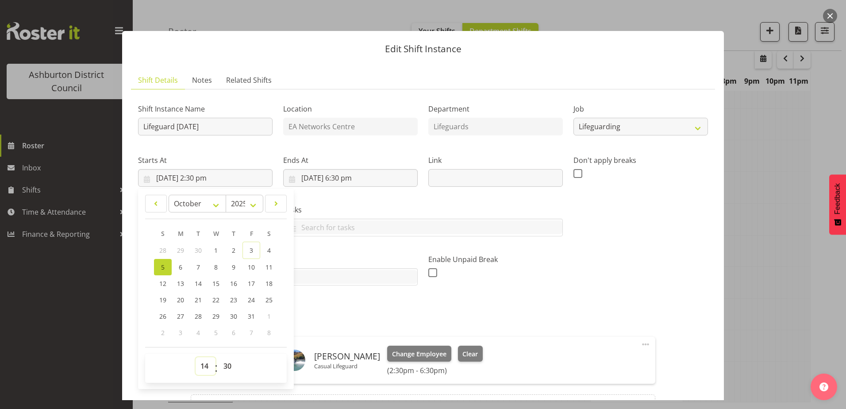
click at [204, 364] on select "00 01 02 03 04 05 06 07 08 09 10 11 12 13 14 15 16 17 18 19 20 21 22 23" at bounding box center [206, 366] width 20 height 18
select select "12"
click at [196, 357] on select "00 01 02 03 04 05 06 07 08 09 10 11 12 13 14 15 16 17 18 19 20 21 22 23" at bounding box center [206, 366] width 20 height 18
type input "[DATE] 12:30 pm"
click at [230, 366] on select "00 01 02 03 04 05 06 07 08 09 10 11 12 13 14 15 16 17 18 19 20 21 22 23 24 25 2…" at bounding box center [229, 366] width 20 height 18
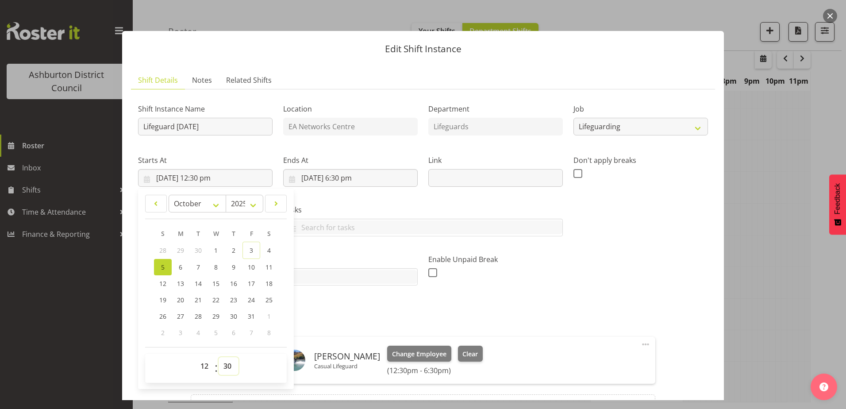
select select "0"
click at [219, 357] on select "00 01 02 03 04 05 06 07 08 09 10 11 12 13 14 15 16 17 18 19 20 21 22 23 24 25 2…" at bounding box center [229, 366] width 20 height 18
type input "[DATE] 12:00 pm"
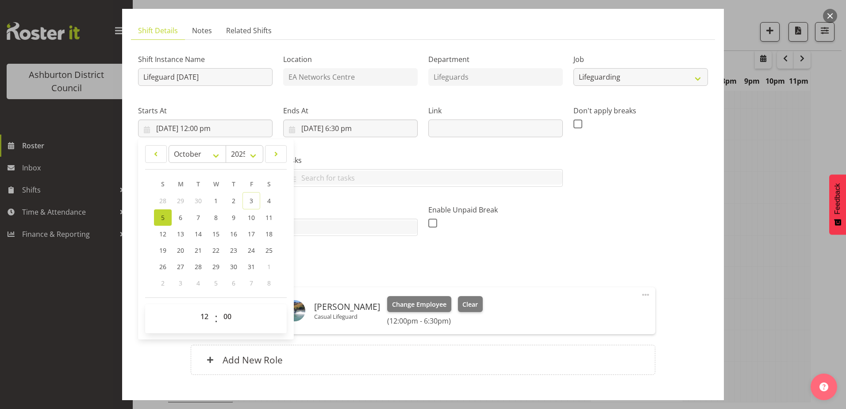
scroll to position [103, 0]
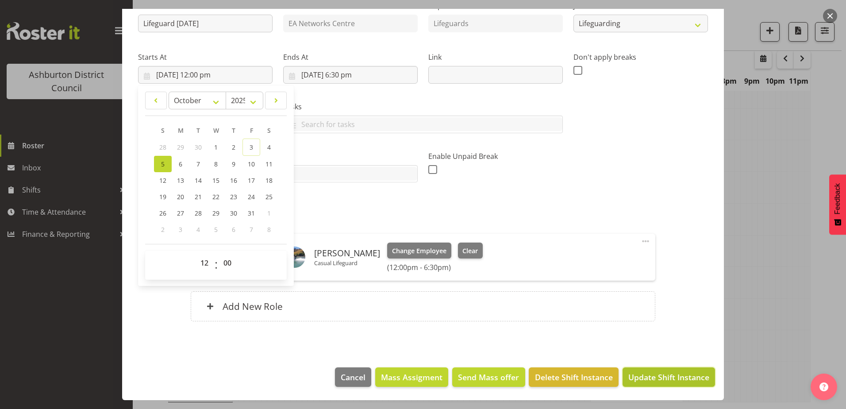
click at [660, 380] on span "Update Shift Instance" at bounding box center [668, 377] width 81 height 12
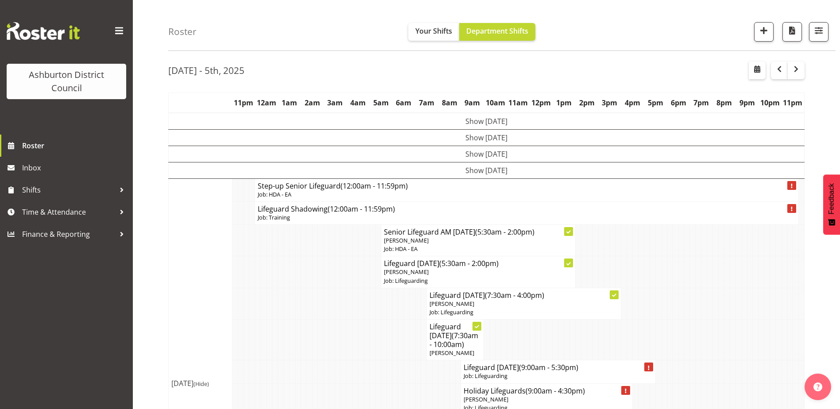
scroll to position [0, 0]
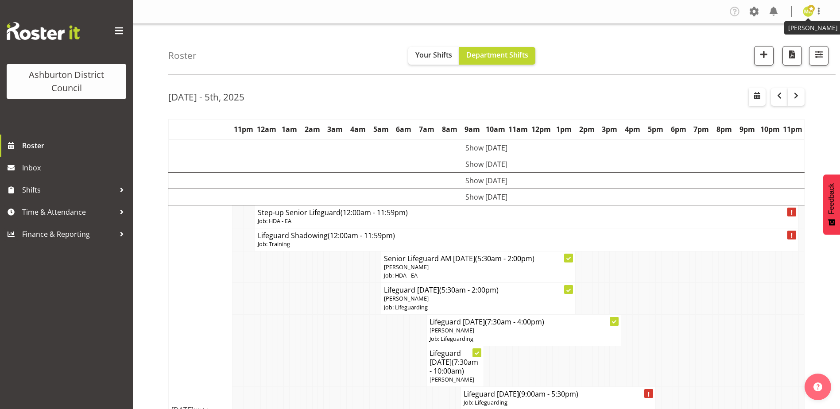
click at [812, 14] on img at bounding box center [807, 11] width 11 height 11
click at [774, 49] on link "Log Out" at bounding box center [781, 47] width 85 height 16
